Goal: Download file/media

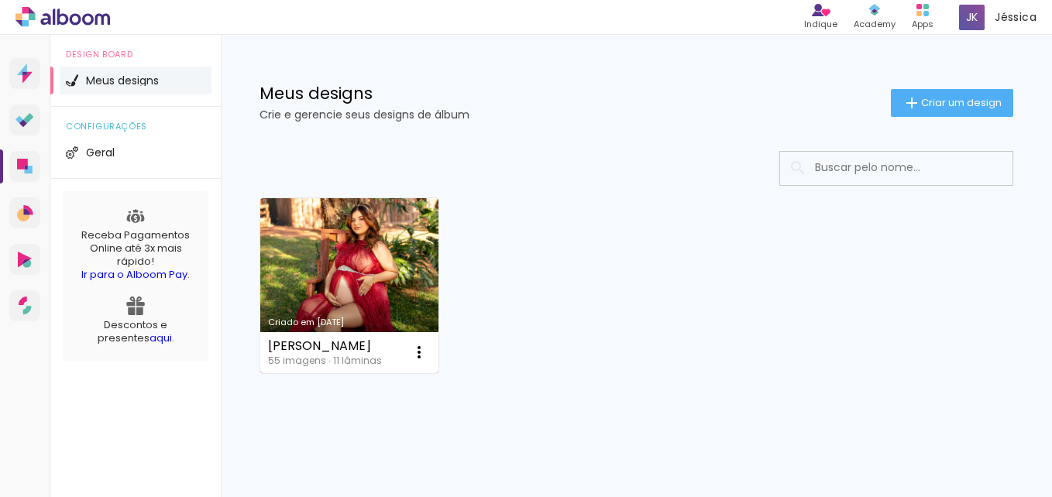
click at [319, 256] on link "Criado em [DATE]" at bounding box center [349, 285] width 178 height 175
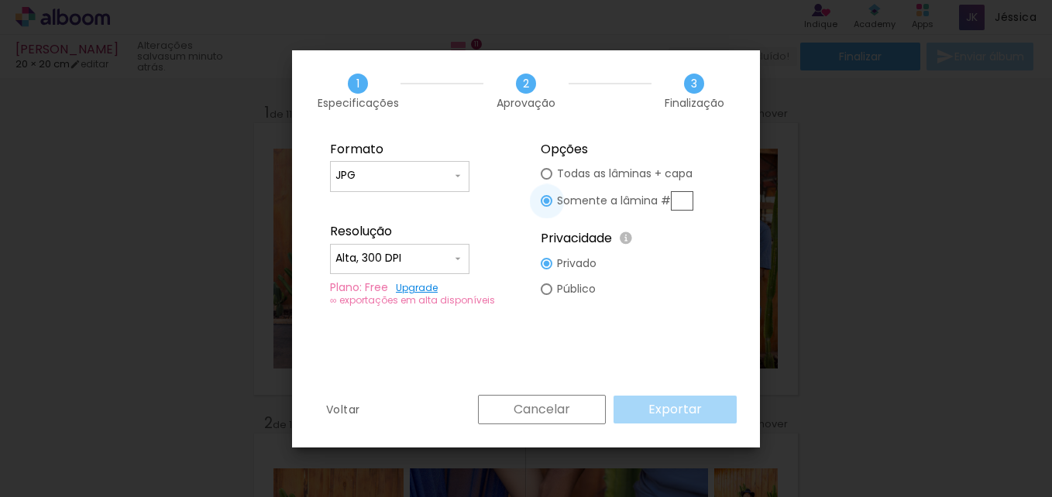
click at [676, 199] on input "text" at bounding box center [682, 200] width 22 height 19
type paper-radio-button "on"
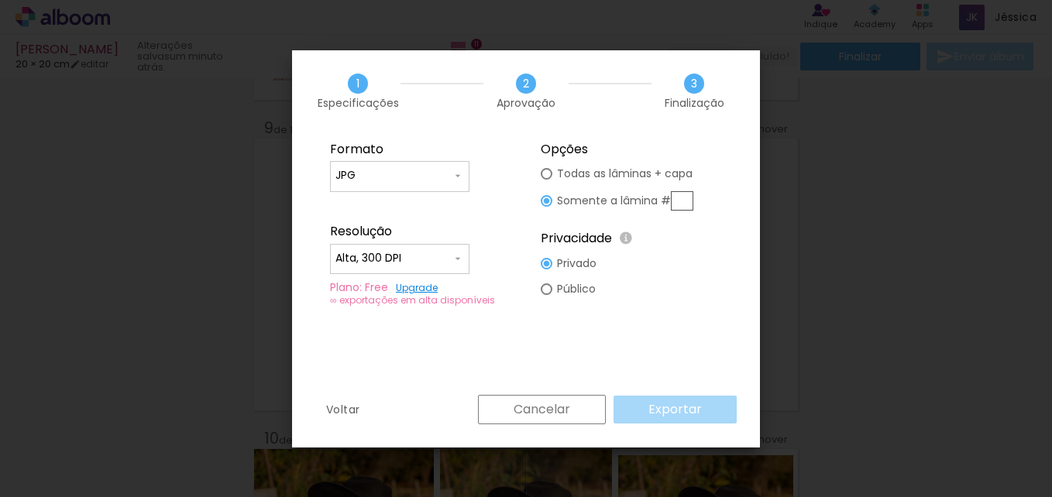
scroll to position [651, 0]
type input "9"
click at [0, 0] on slot "Exportar" at bounding box center [0, 0] width 0 height 0
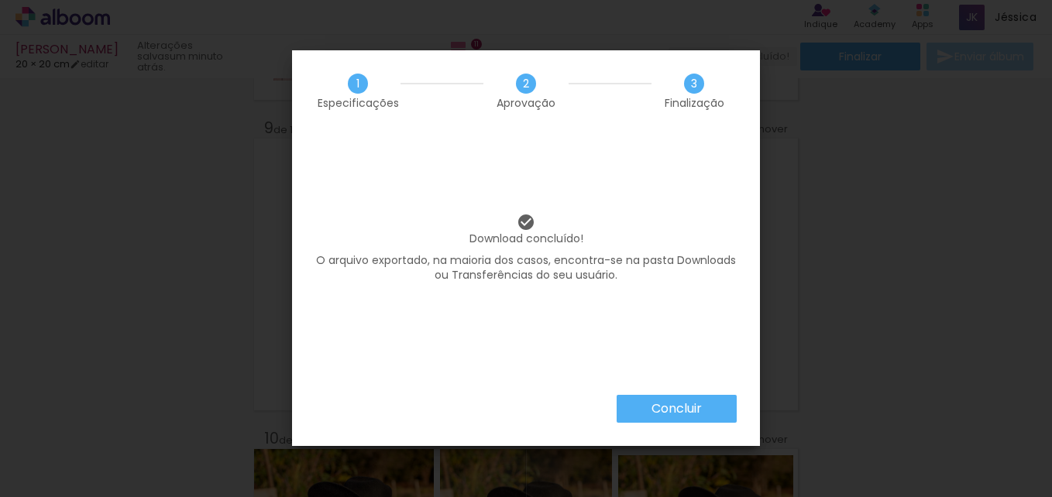
click at [0, 0] on slot "Concluir" at bounding box center [0, 0] width 0 height 0
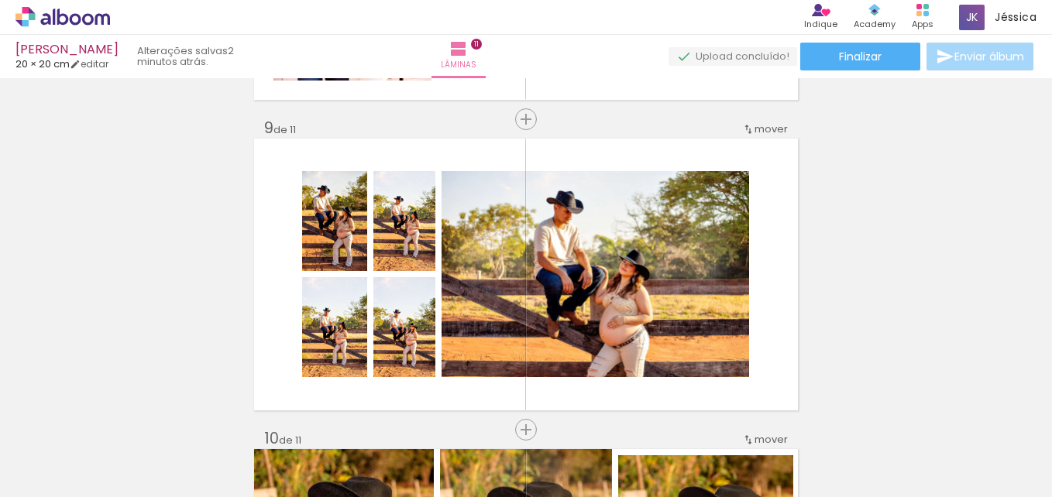
scroll to position [651, 0]
